Goal: Information Seeking & Learning: Learn about a topic

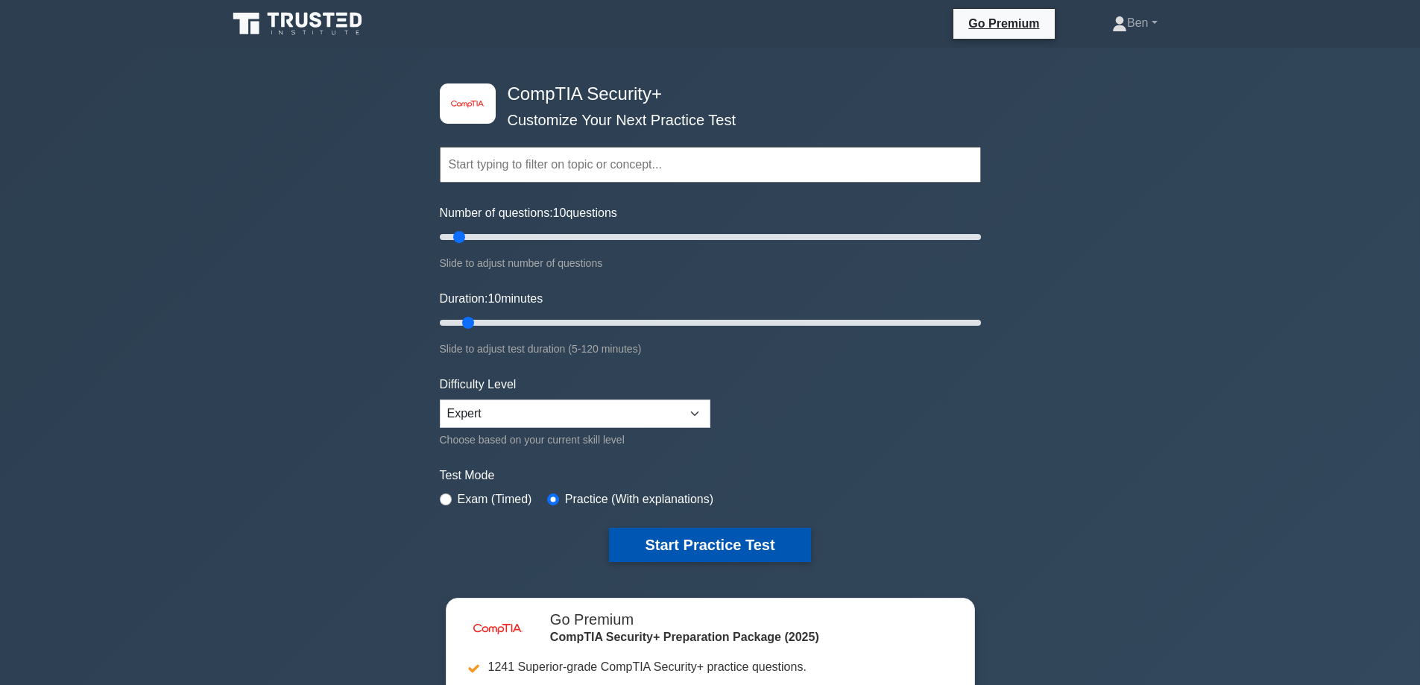
click at [686, 535] on button "Start Practice Test" at bounding box center [709, 545] width 201 height 34
click at [740, 540] on button "Start Practice Test" at bounding box center [709, 545] width 201 height 34
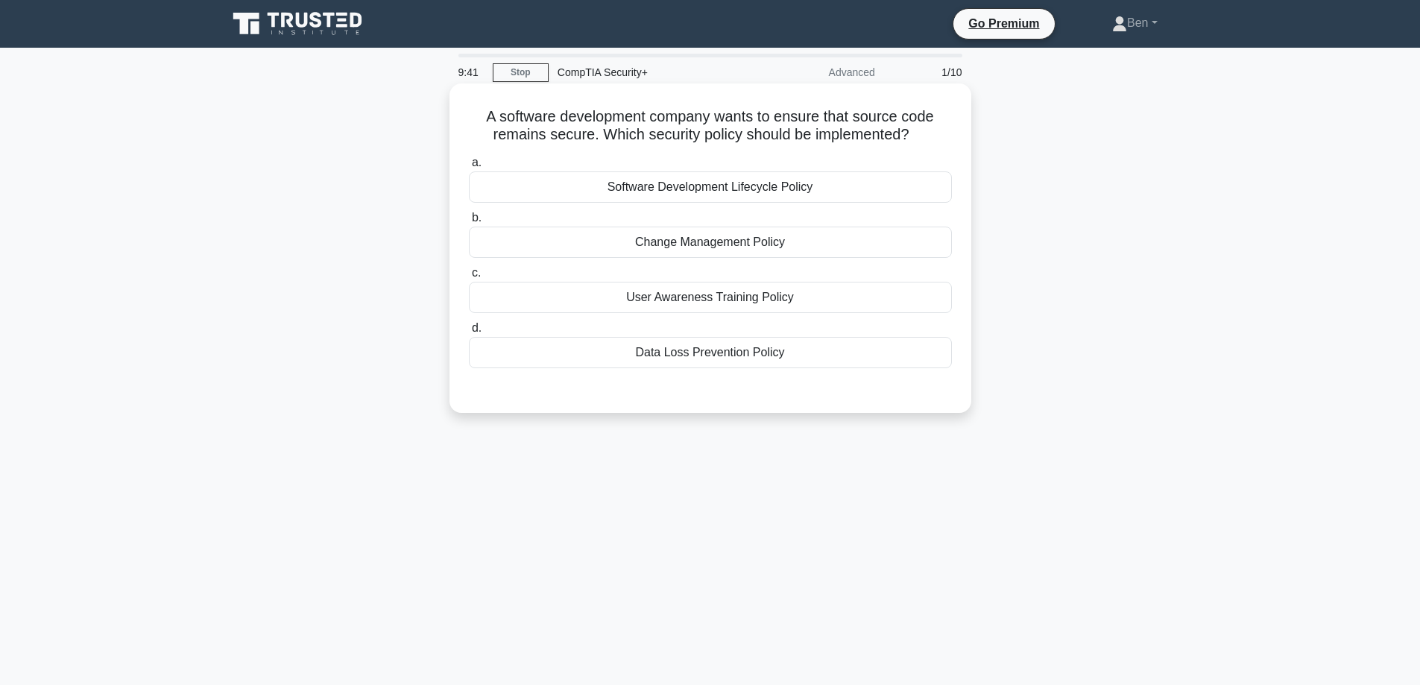
click at [664, 192] on div "Software Development Lifecycle Policy" at bounding box center [710, 186] width 483 height 31
click at [469, 168] on input "a. Software Development Lifecycle Policy" at bounding box center [469, 163] width 0 height 10
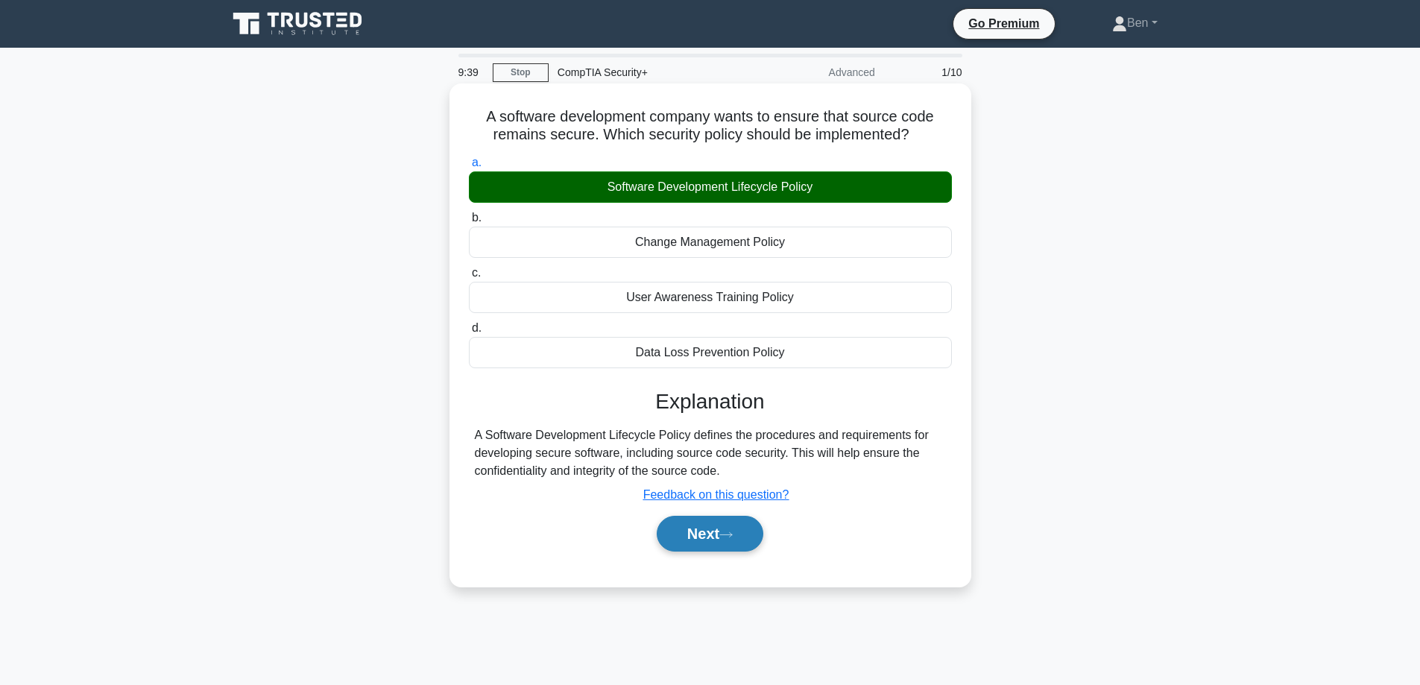
click at [716, 552] on button "Next" at bounding box center [710, 534] width 107 height 36
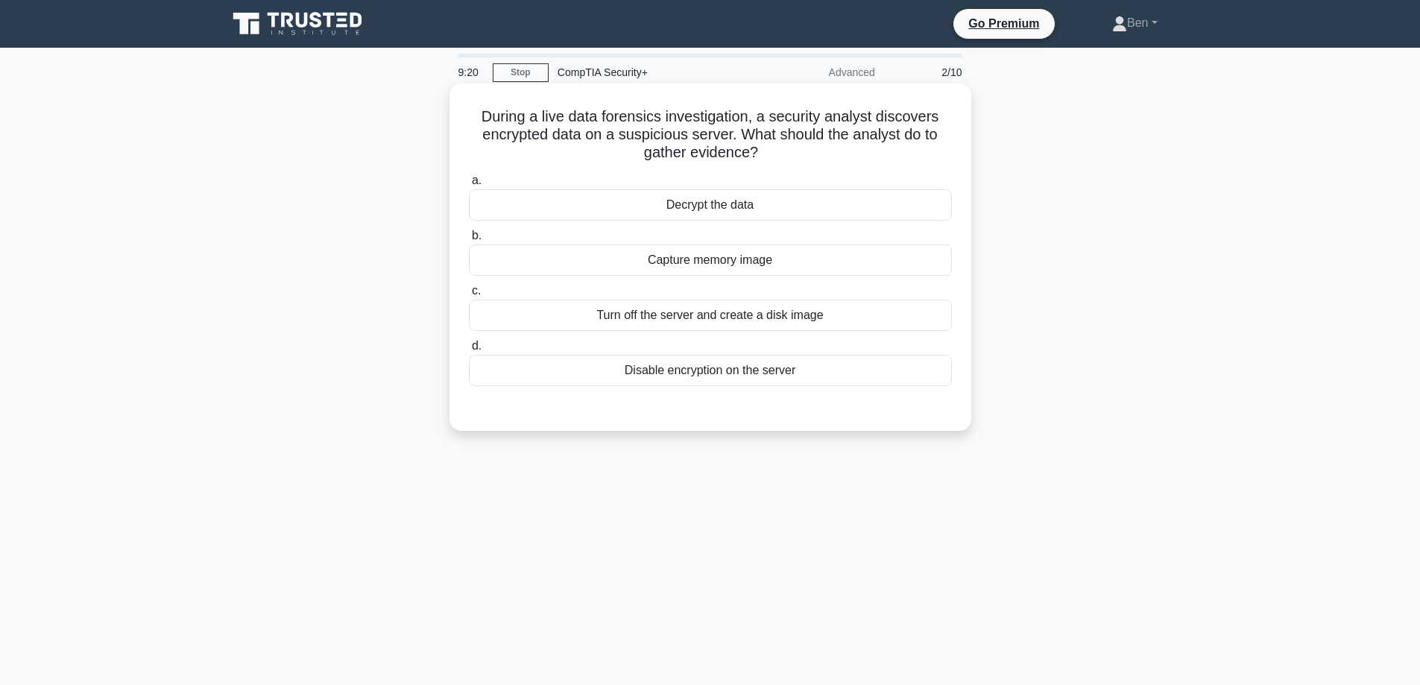
click at [601, 271] on div "Capture memory image" at bounding box center [710, 260] width 483 height 31
click at [469, 241] on input "b. Capture memory image" at bounding box center [469, 236] width 0 height 10
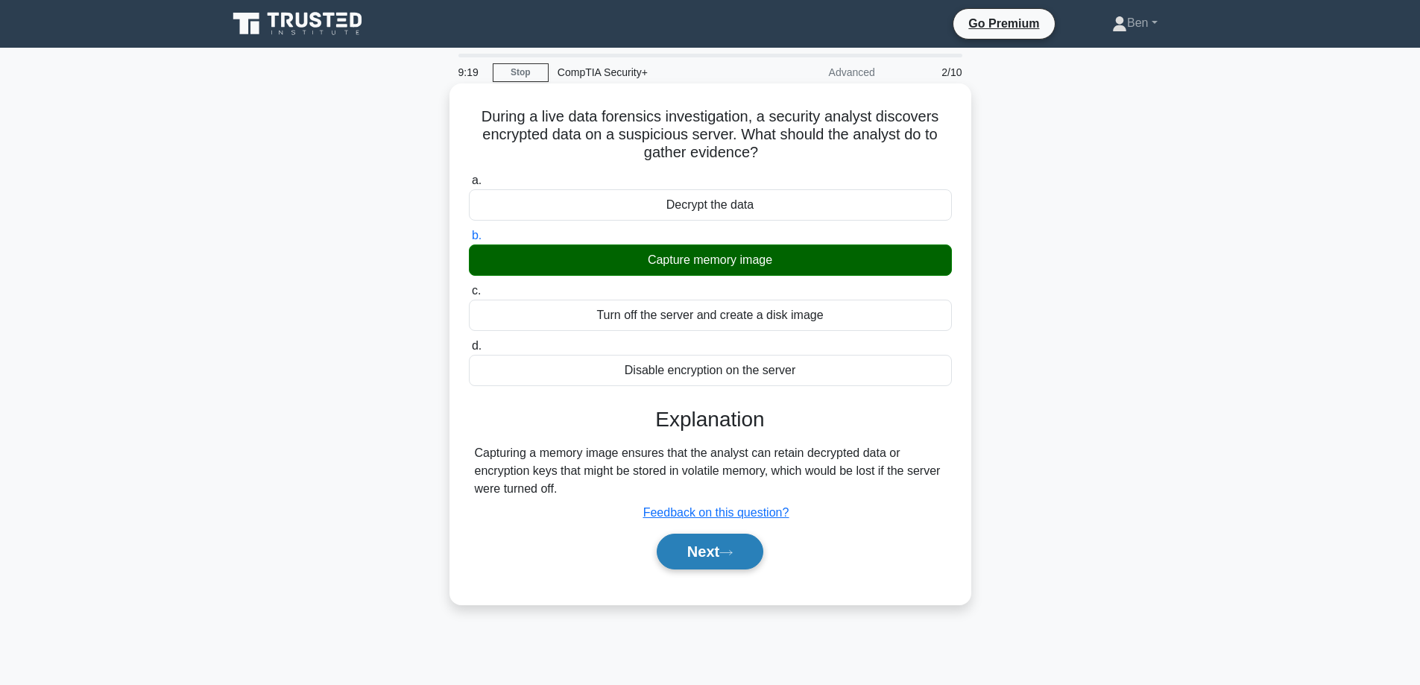
click at [684, 564] on button "Next" at bounding box center [710, 552] width 107 height 36
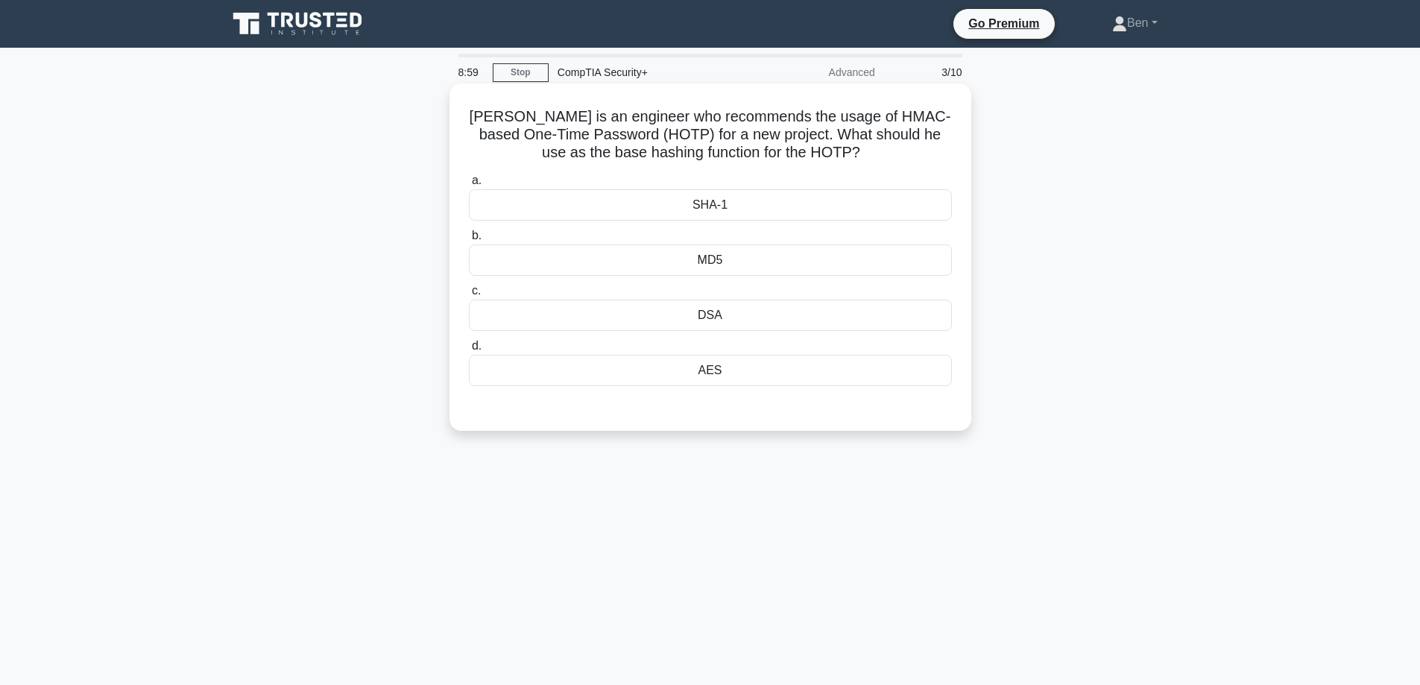
click at [687, 209] on div "SHA-1" at bounding box center [710, 204] width 483 height 31
click at [469, 186] on input "a. SHA-1" at bounding box center [469, 181] width 0 height 10
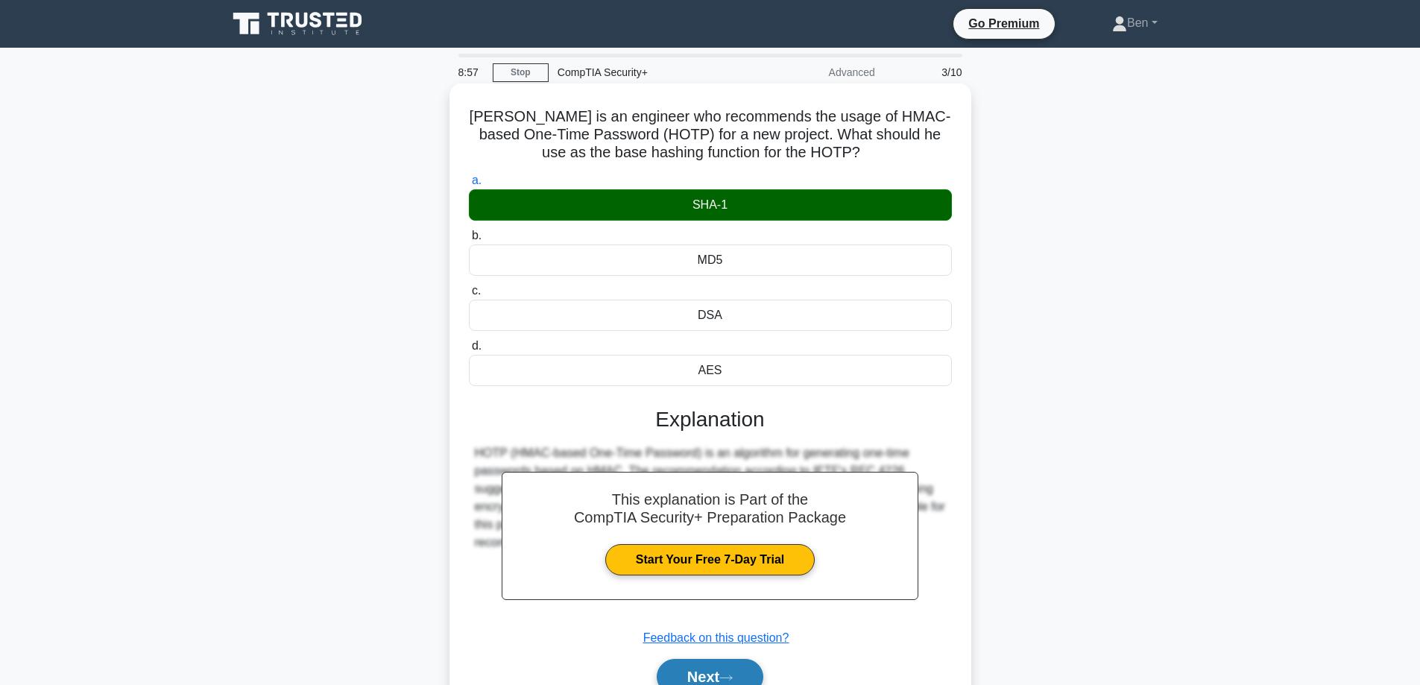
click at [703, 670] on button "Next" at bounding box center [710, 677] width 107 height 36
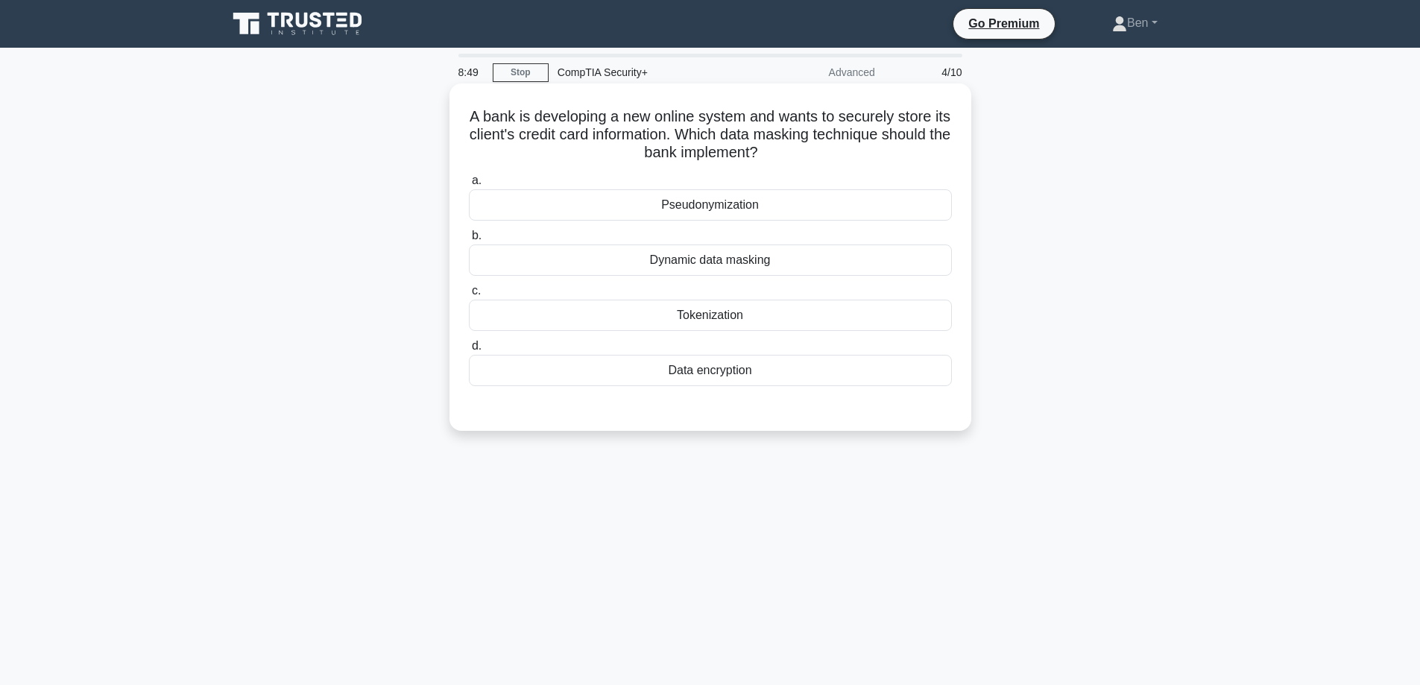
click at [670, 323] on div "Tokenization" at bounding box center [710, 315] width 483 height 31
click at [469, 296] on input "c. Tokenization" at bounding box center [469, 291] width 0 height 10
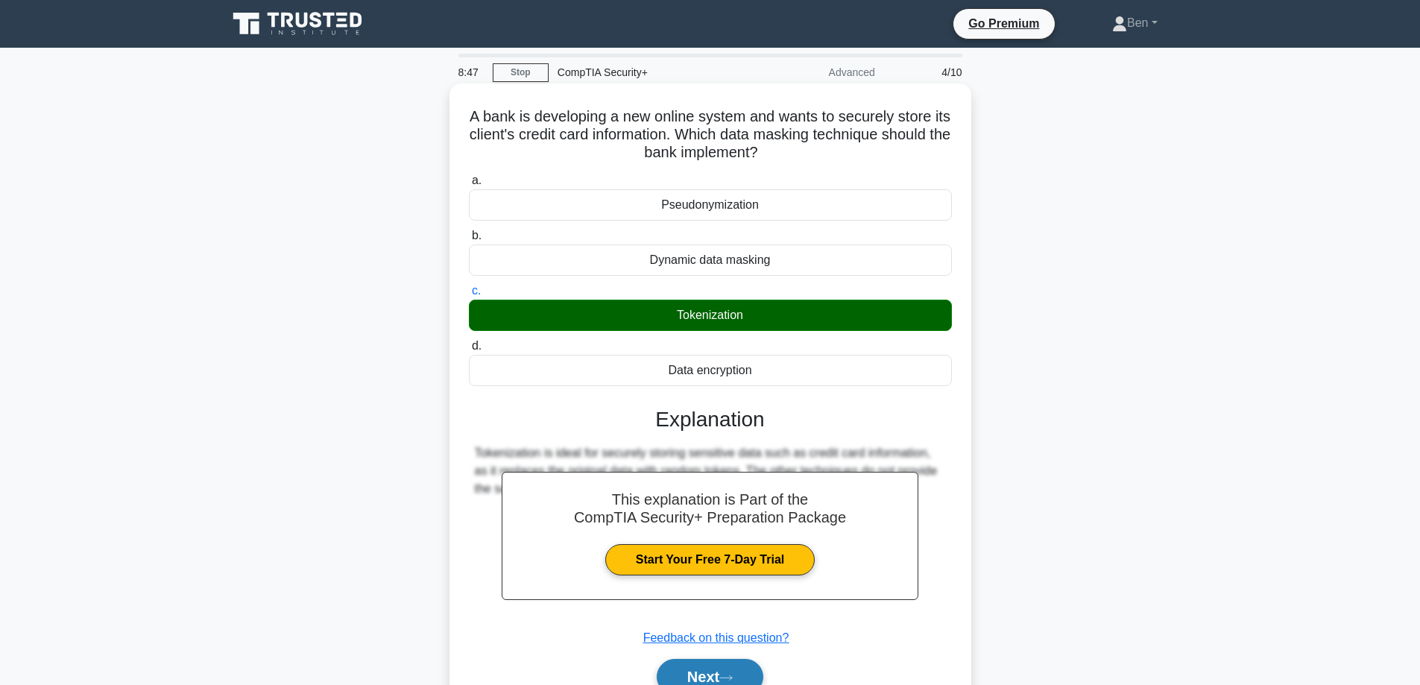
click at [699, 667] on button "Next" at bounding box center [710, 677] width 107 height 36
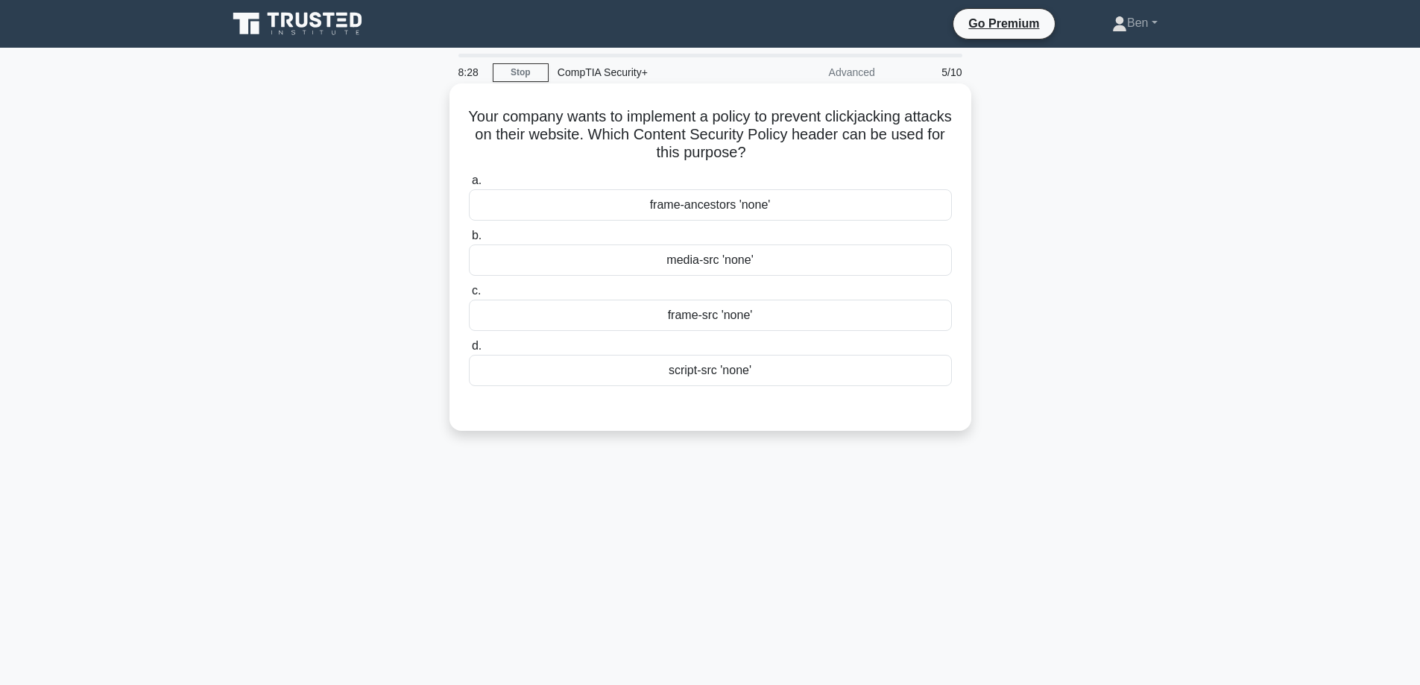
click at [651, 325] on div "frame-src 'none'" at bounding box center [710, 315] width 483 height 31
click at [469, 296] on input "c. frame-src 'none'" at bounding box center [469, 291] width 0 height 10
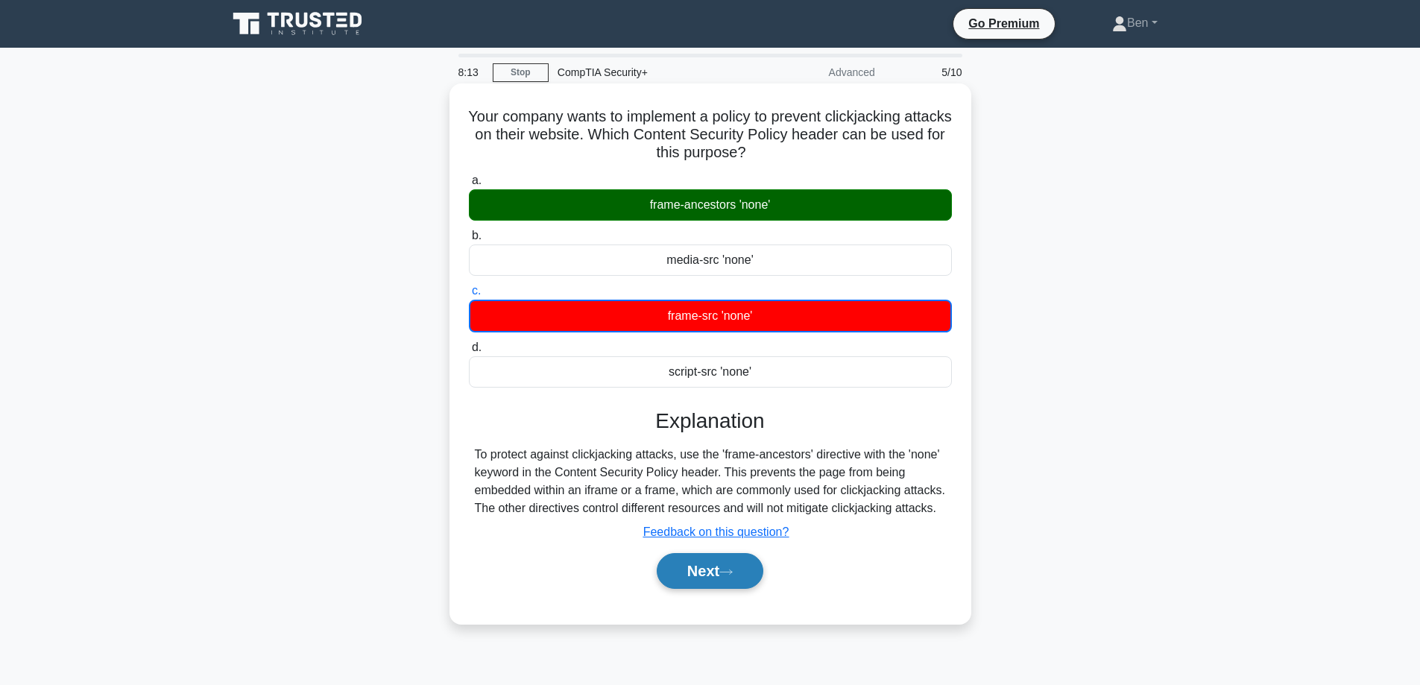
click at [698, 577] on button "Next" at bounding box center [710, 571] width 107 height 36
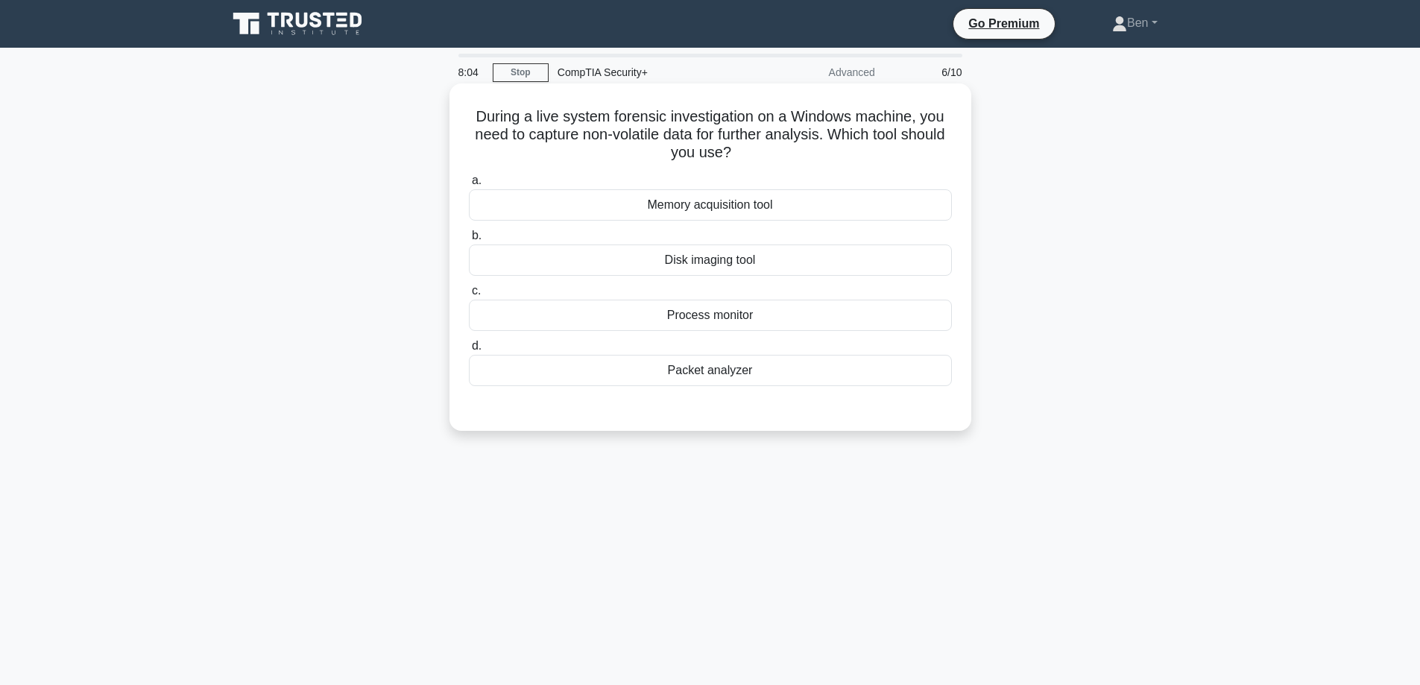
click at [645, 215] on div "Memory acquisition tool" at bounding box center [710, 204] width 483 height 31
click at [469, 186] on input "a. Memory acquisition tool" at bounding box center [469, 181] width 0 height 10
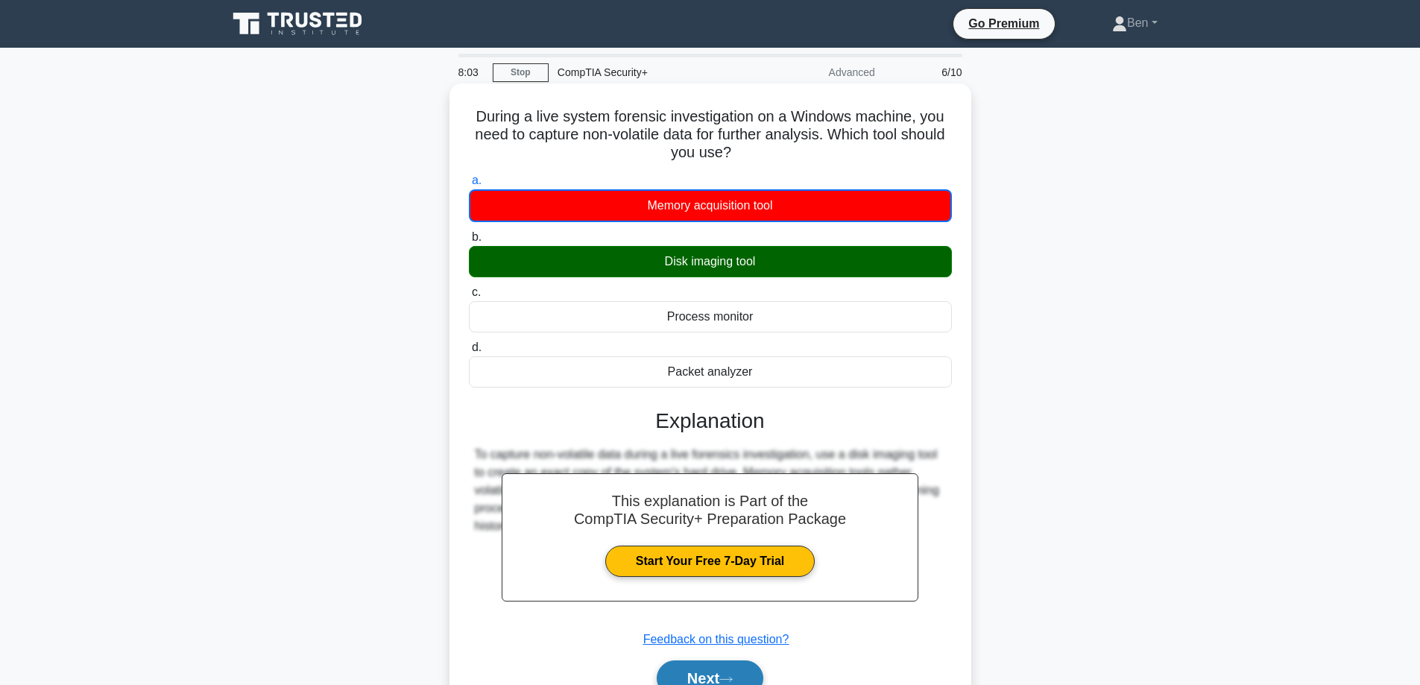
click at [699, 682] on button "Next" at bounding box center [710, 679] width 107 height 36
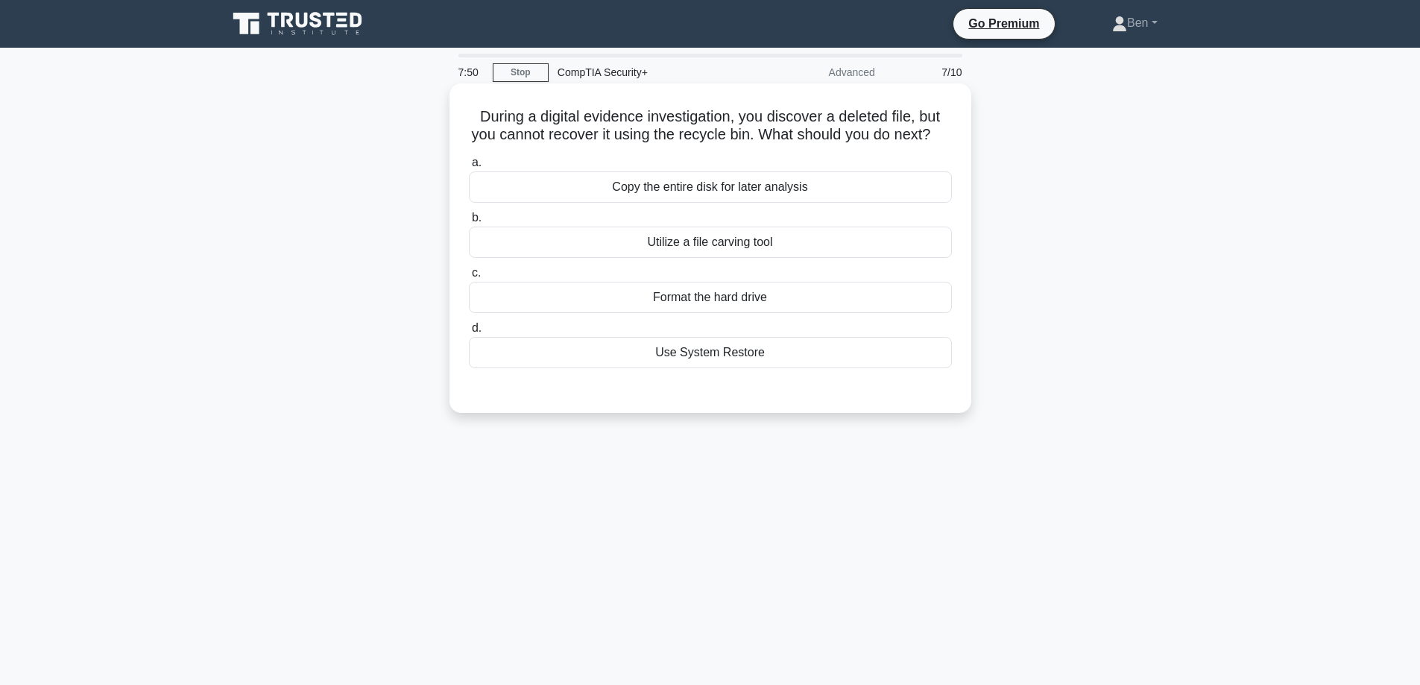
click at [679, 258] on div "Utilize a file carving tool" at bounding box center [710, 242] width 483 height 31
click at [469, 223] on input "b. Utilize a file carving tool" at bounding box center [469, 218] width 0 height 10
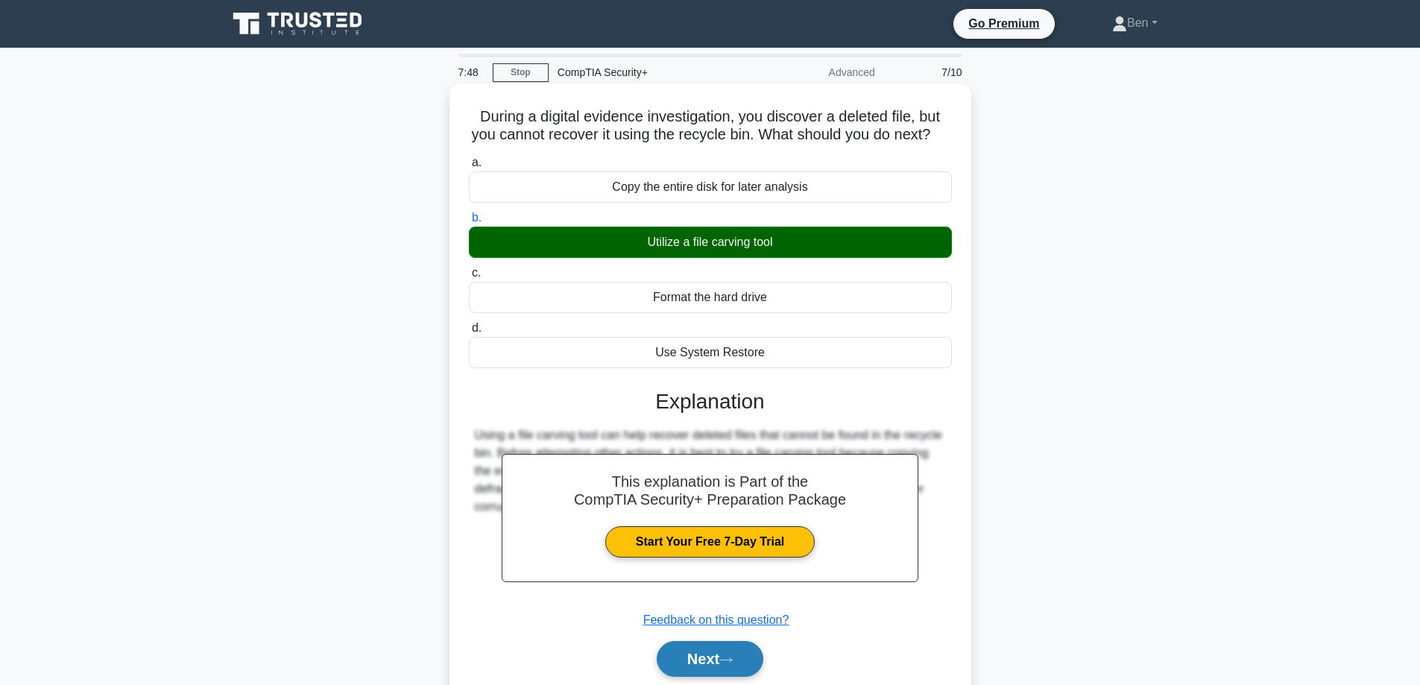
click at [713, 677] on button "Next" at bounding box center [710, 659] width 107 height 36
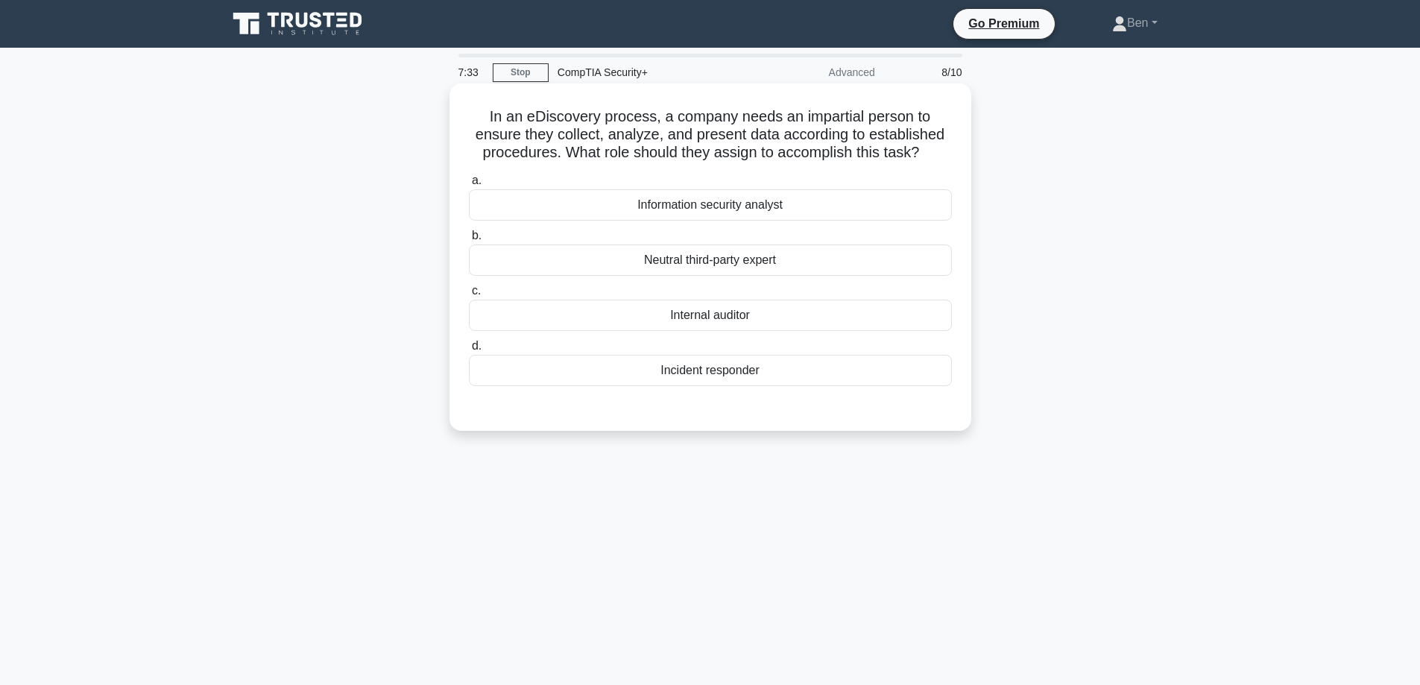
click at [698, 265] on div "Neutral third-party expert" at bounding box center [710, 260] width 483 height 31
click at [469, 241] on input "b. Neutral third-party expert" at bounding box center [469, 236] width 0 height 10
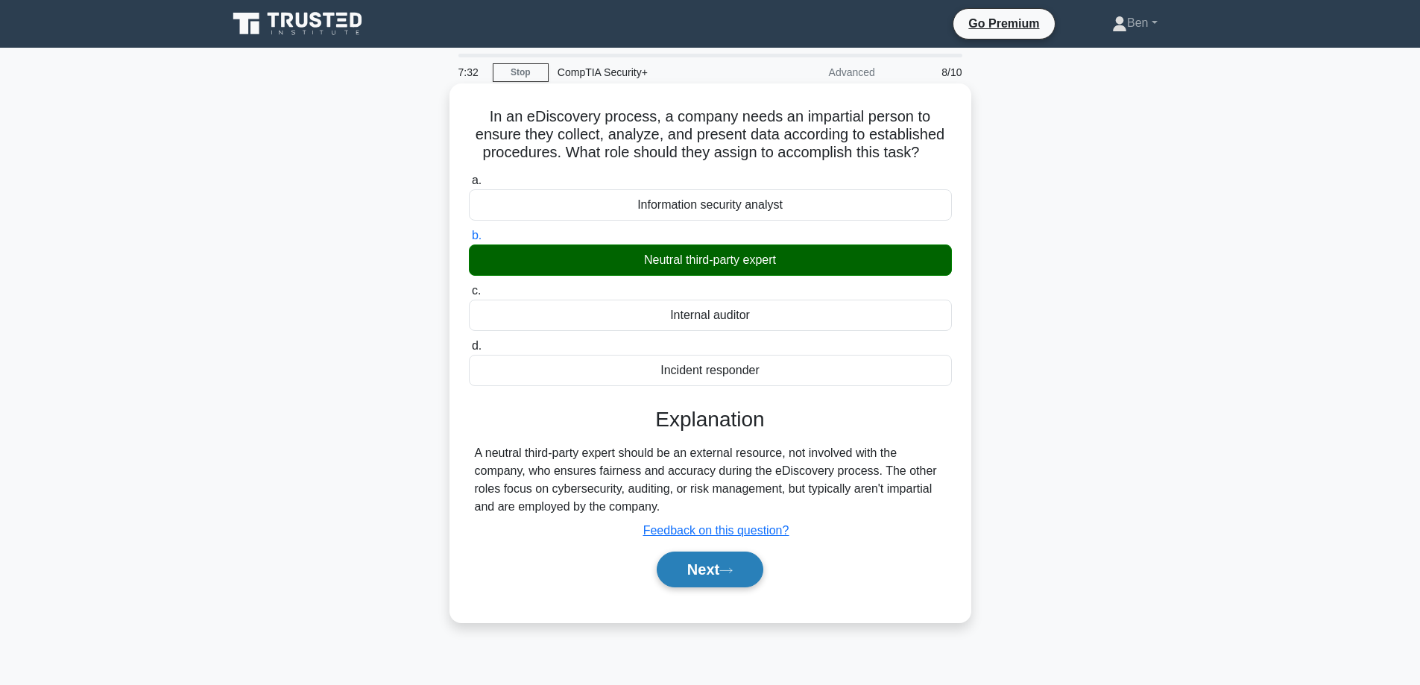
click at [723, 577] on button "Next" at bounding box center [710, 570] width 107 height 36
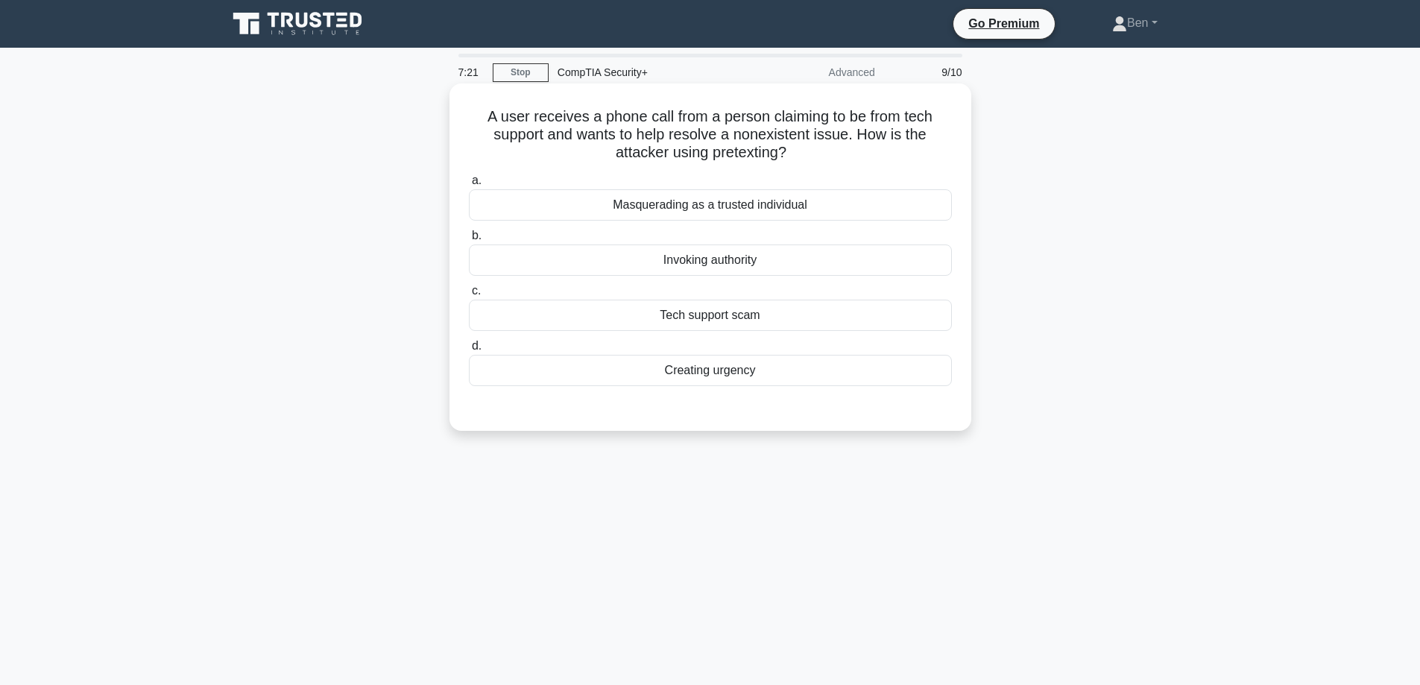
click at [724, 212] on div "Masquerading as a trusted individual" at bounding box center [710, 204] width 483 height 31
click at [469, 186] on input "a. Masquerading as a trusted individual" at bounding box center [469, 181] width 0 height 10
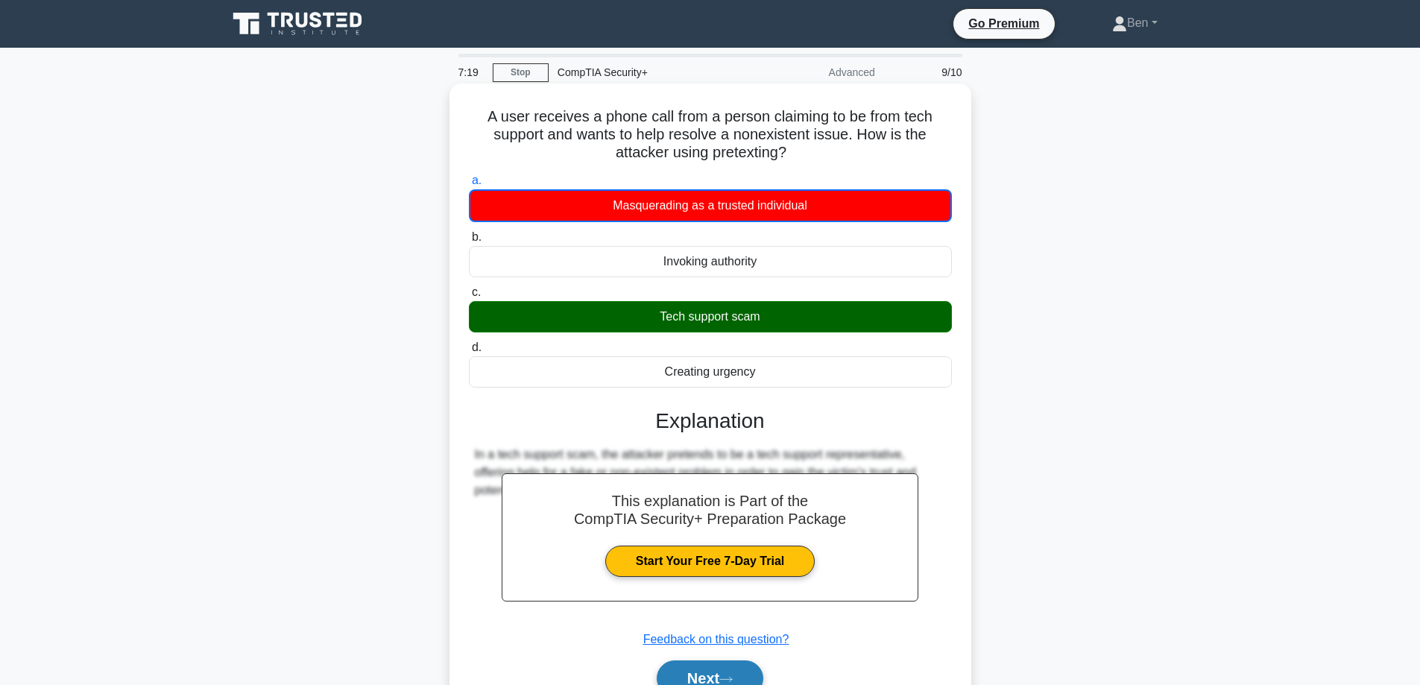
click at [729, 674] on button "Next" at bounding box center [710, 679] width 107 height 36
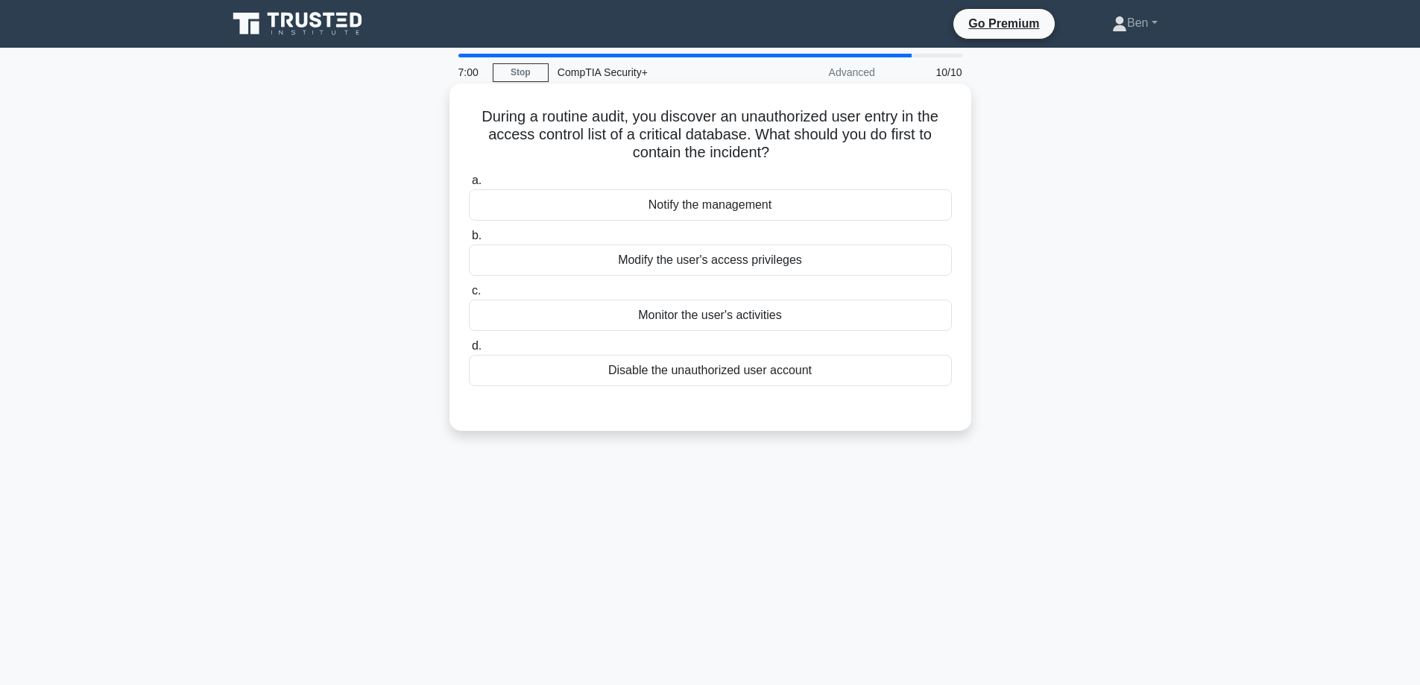
click at [719, 365] on div "Disable the unauthorized user account" at bounding box center [710, 370] width 483 height 31
click at [469, 351] on input "d. Disable the unauthorized user account" at bounding box center [469, 346] width 0 height 10
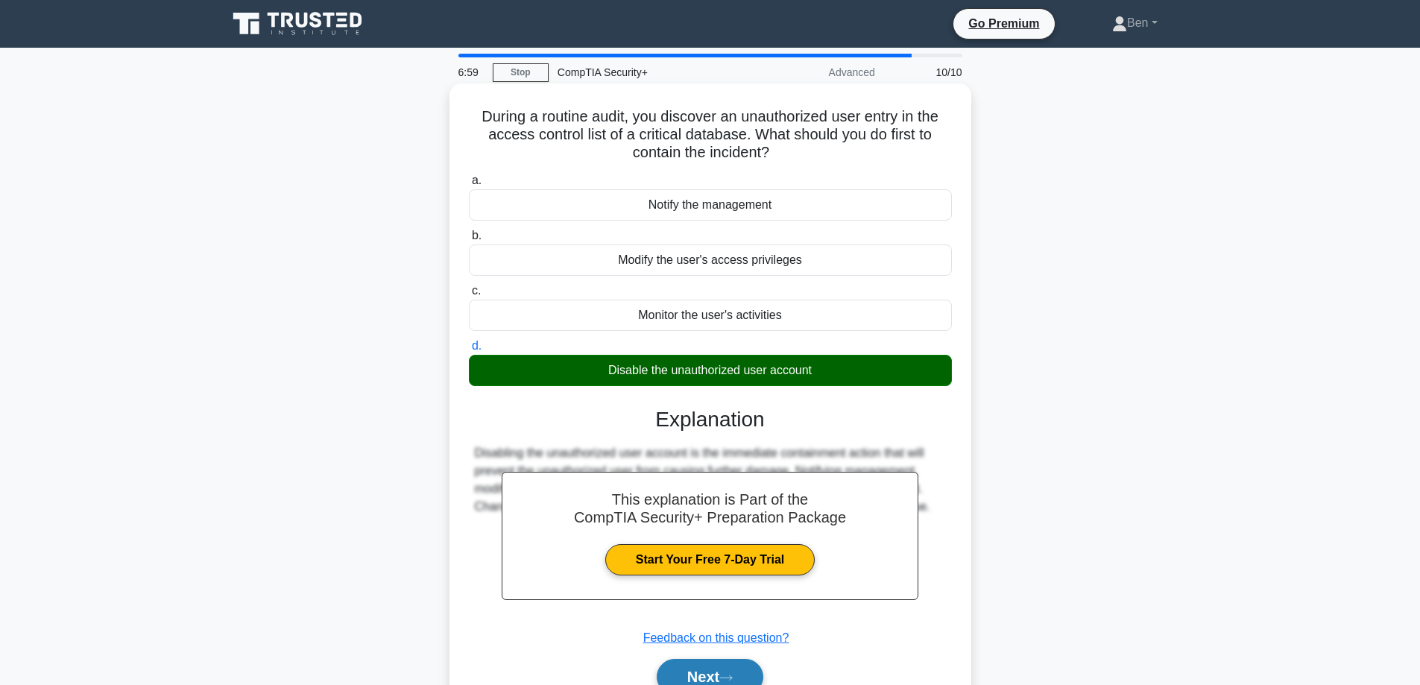
click at [740, 672] on button "Next" at bounding box center [710, 677] width 107 height 36
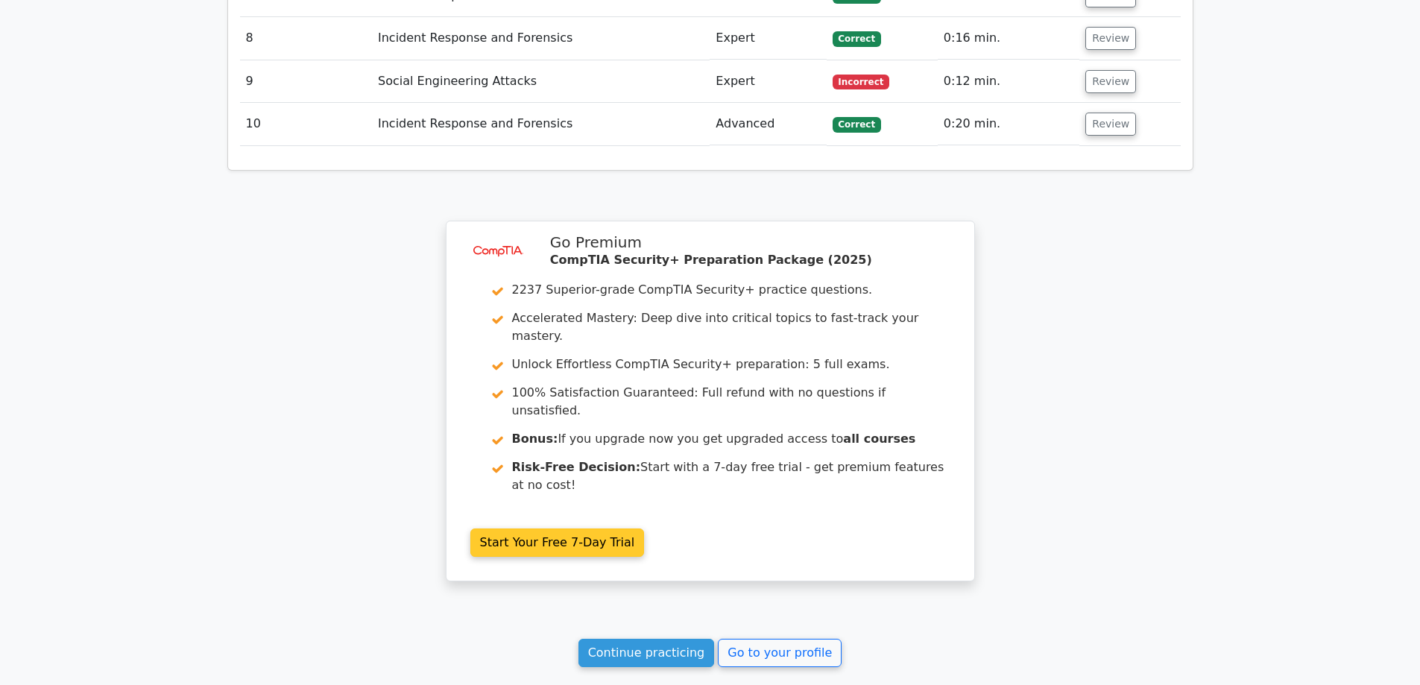
scroll to position [2013, 0]
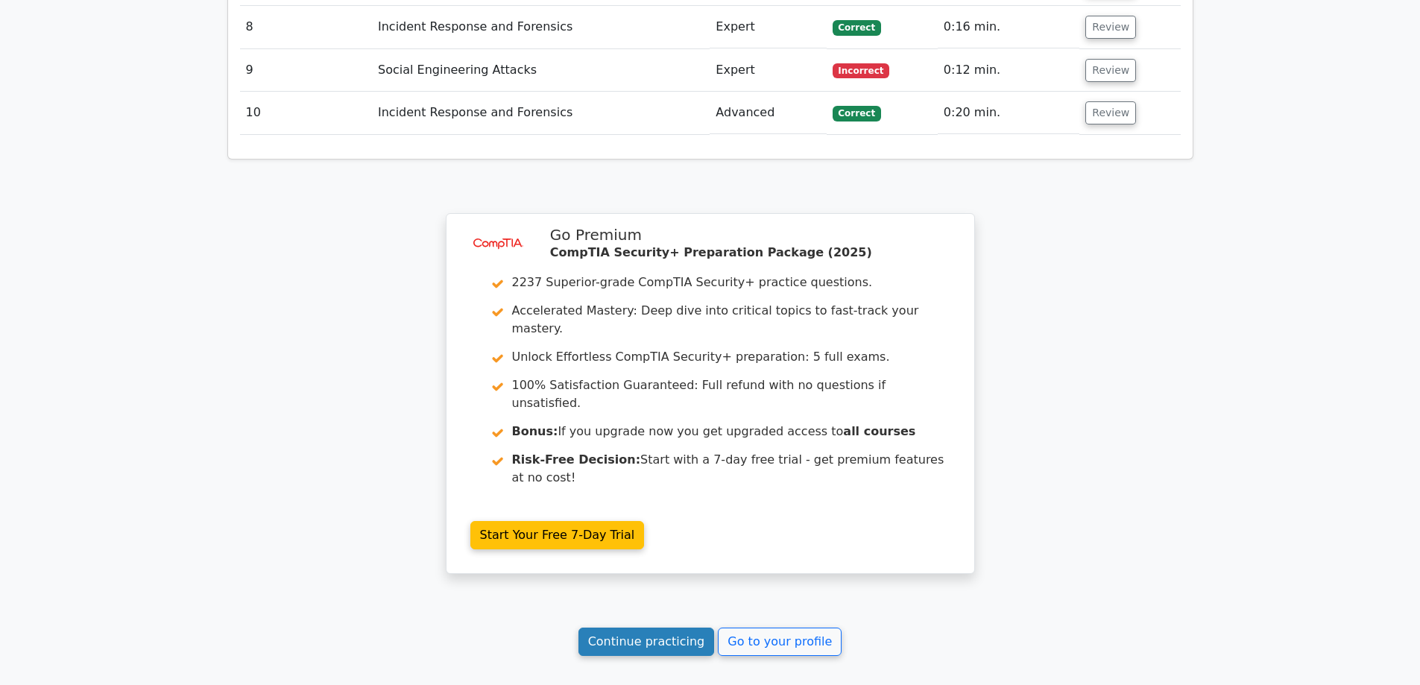
click at [687, 628] on link "Continue practicing" at bounding box center [647, 642] width 136 height 28
